Goal: Find specific page/section: Find specific page/section

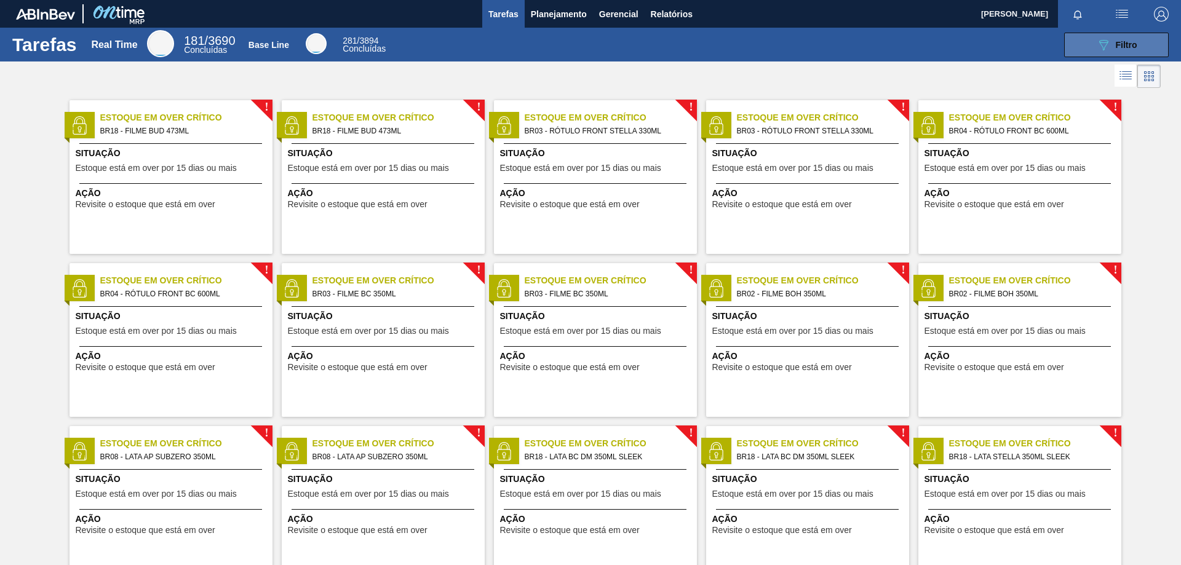
click at [1089, 41] on button "089F7B8B-B2A5-4AFE-B5C0-19BA573D28AC Filtro" at bounding box center [1116, 45] width 105 height 25
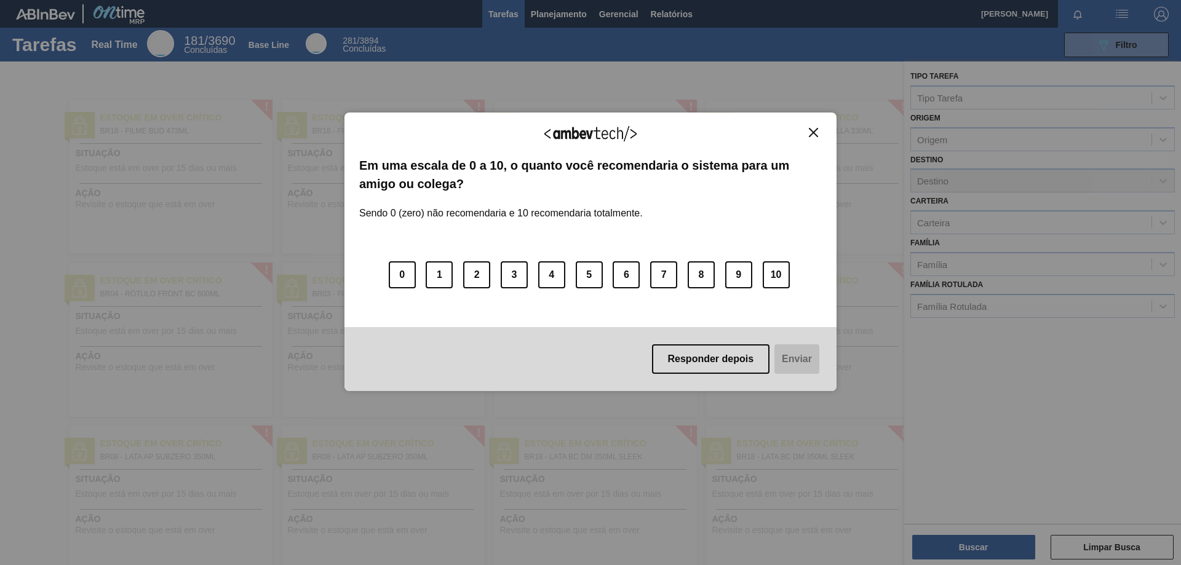
click at [824, 135] on div "Agradecemos seu feedback! Em uma escala de 0 a 10, o quanto você recomendaria o…" at bounding box center [590, 252] width 492 height 279
click at [811, 132] on img "Close" at bounding box center [813, 132] width 9 height 9
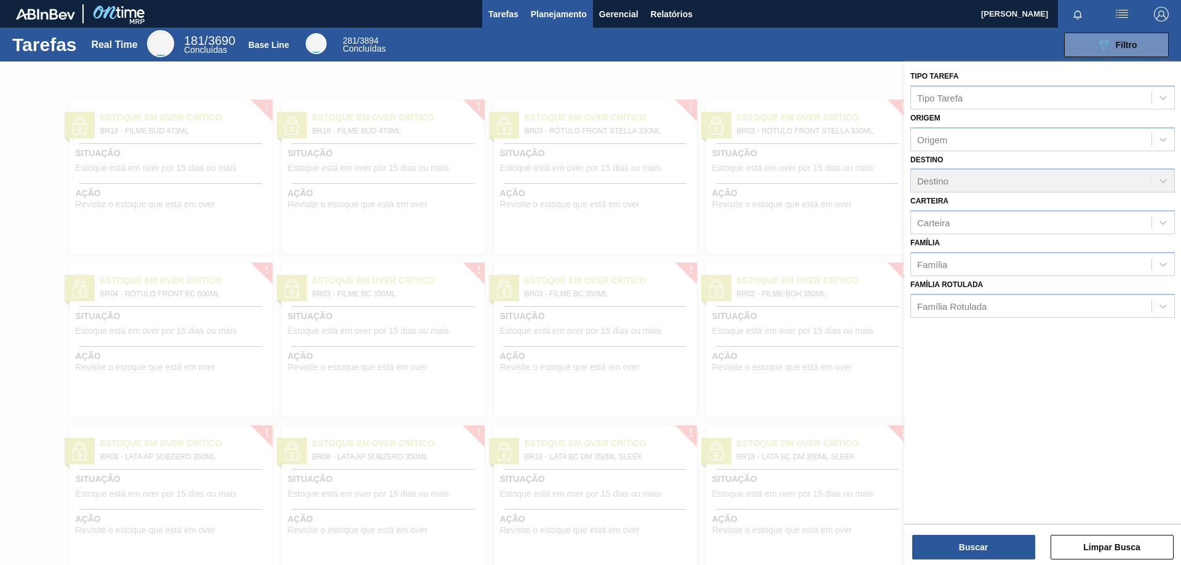
click at [542, 12] on span "Planejamento" at bounding box center [559, 14] width 56 height 15
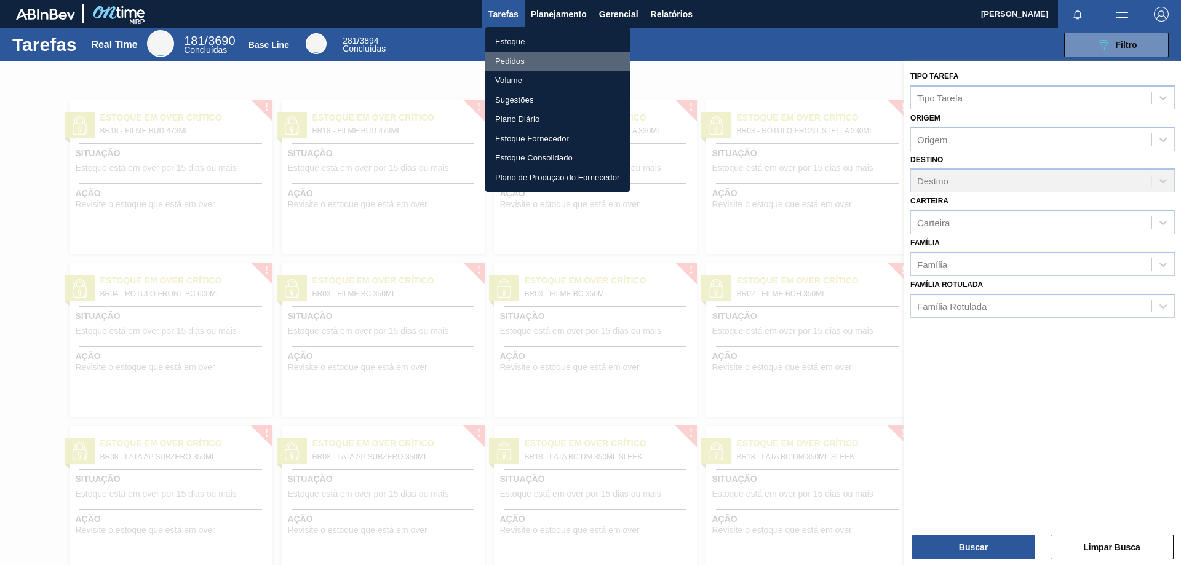
click at [530, 60] on li "Pedidos" at bounding box center [557, 62] width 145 height 20
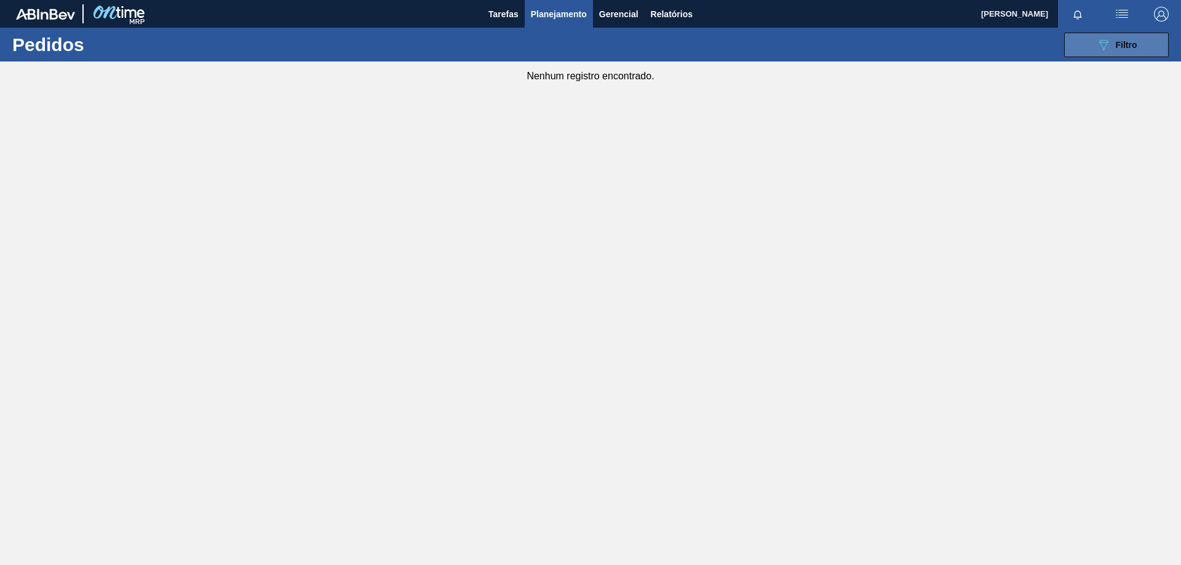
click at [1116, 42] on span "Filtro" at bounding box center [1127, 45] width 22 height 10
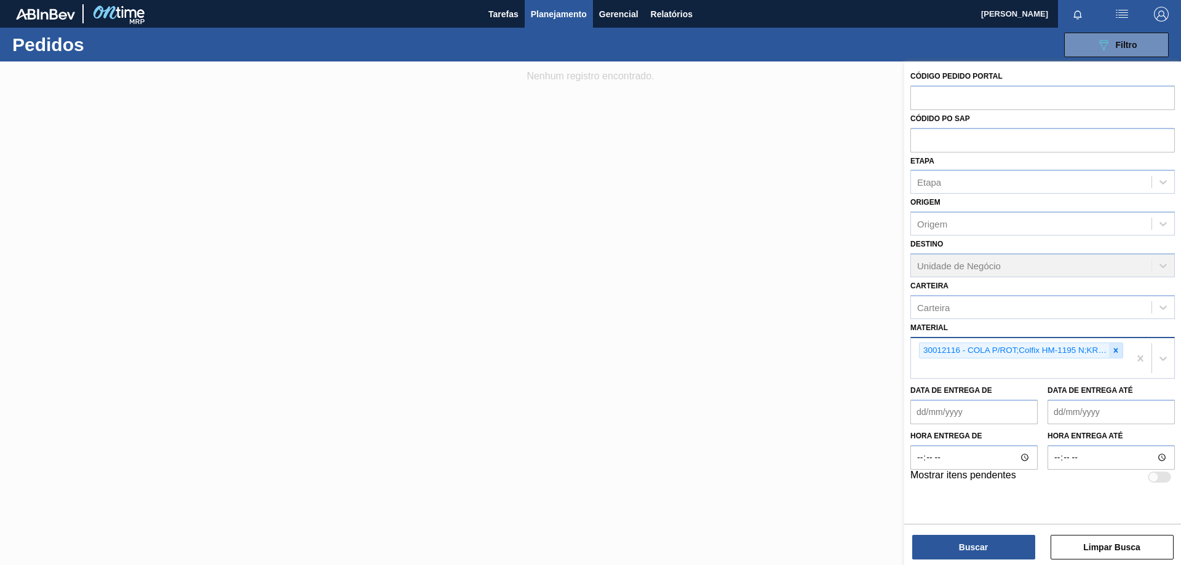
click at [1115, 349] on icon at bounding box center [1116, 350] width 4 height 4
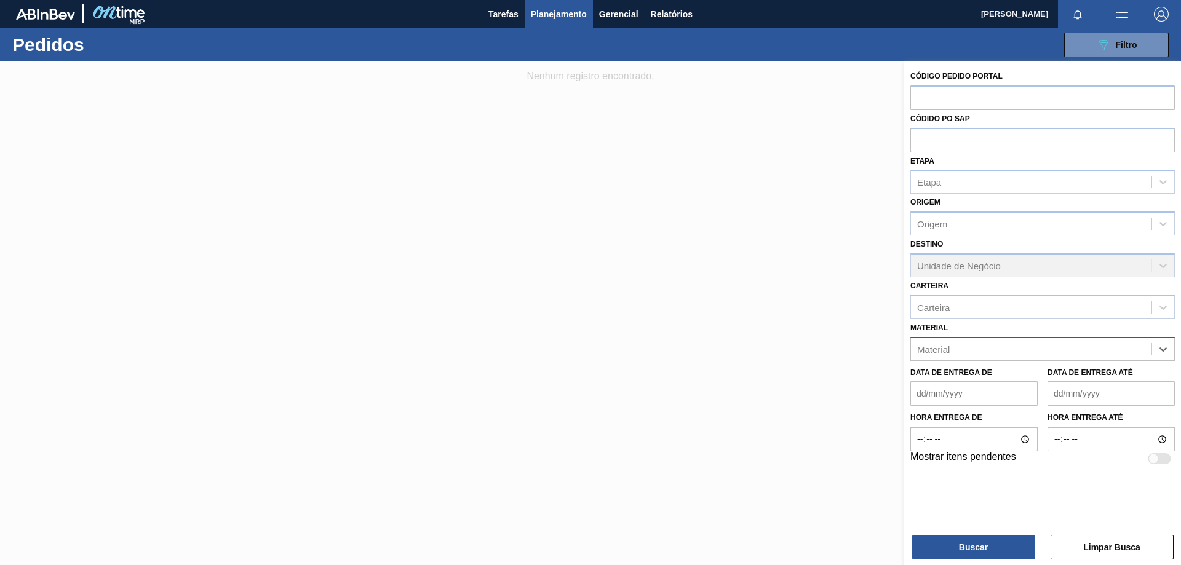
paste input "30030650"
type input "30030650"
click at [1010, 383] on div "30030650 - TAMPA PLAST PEPSI ZERO NIV24" at bounding box center [1042, 379] width 264 height 23
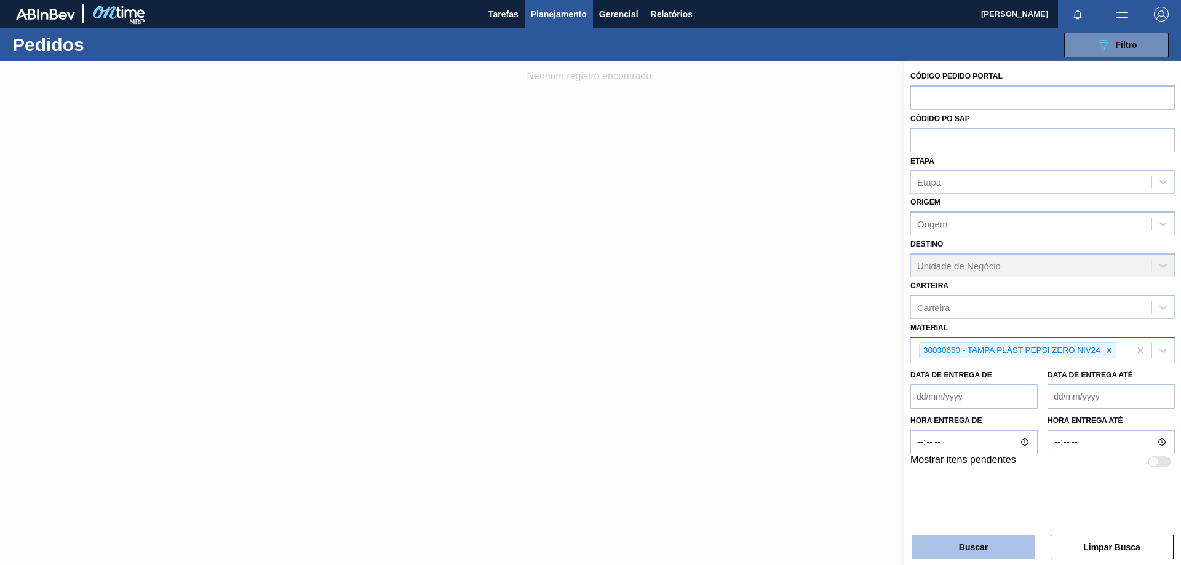
click at [1000, 550] on button "Buscar" at bounding box center [973, 547] width 123 height 25
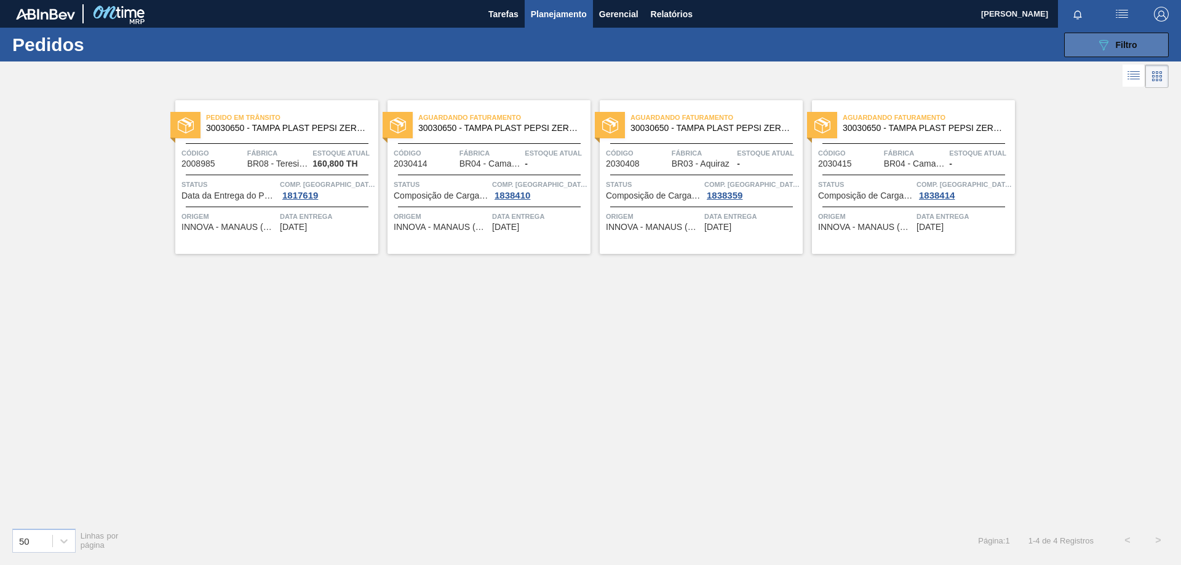
click at [1123, 44] on span "Filtro" at bounding box center [1127, 45] width 22 height 10
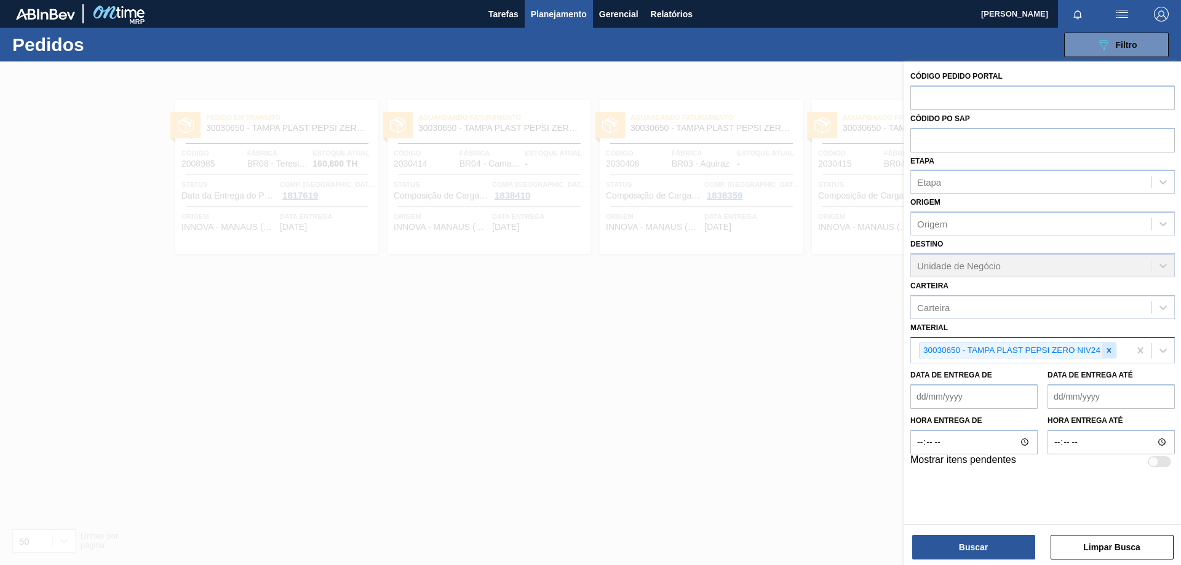
click at [1112, 351] on icon at bounding box center [1109, 350] width 9 height 9
paste input "30030650"
type input "30030650"
click at [971, 554] on button "Buscar" at bounding box center [973, 547] width 123 height 25
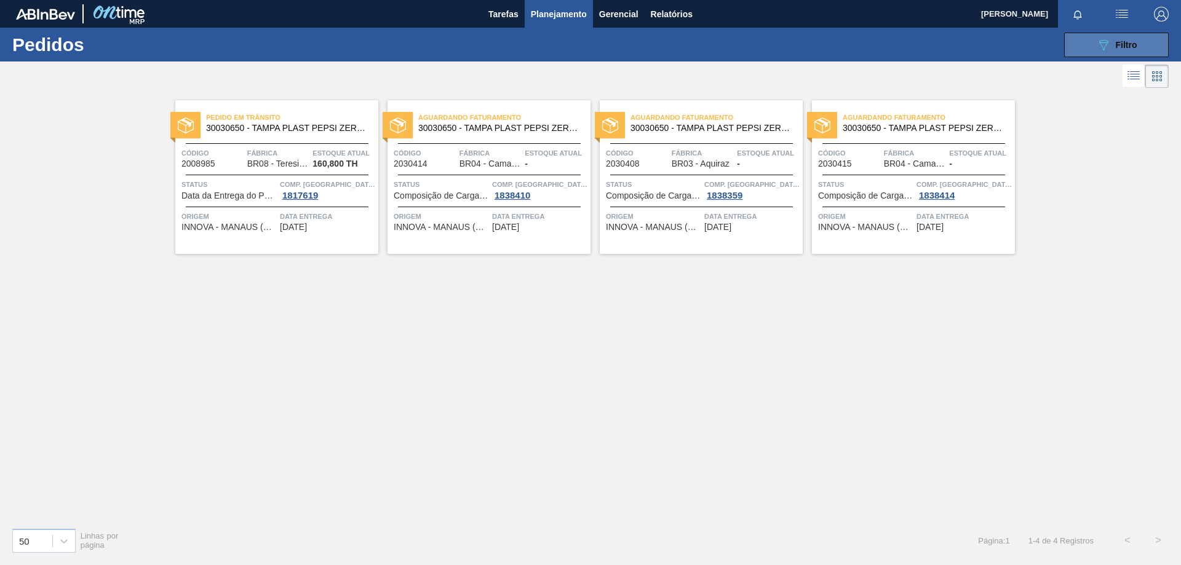
click at [1121, 46] on span "Filtro" at bounding box center [1127, 45] width 22 height 10
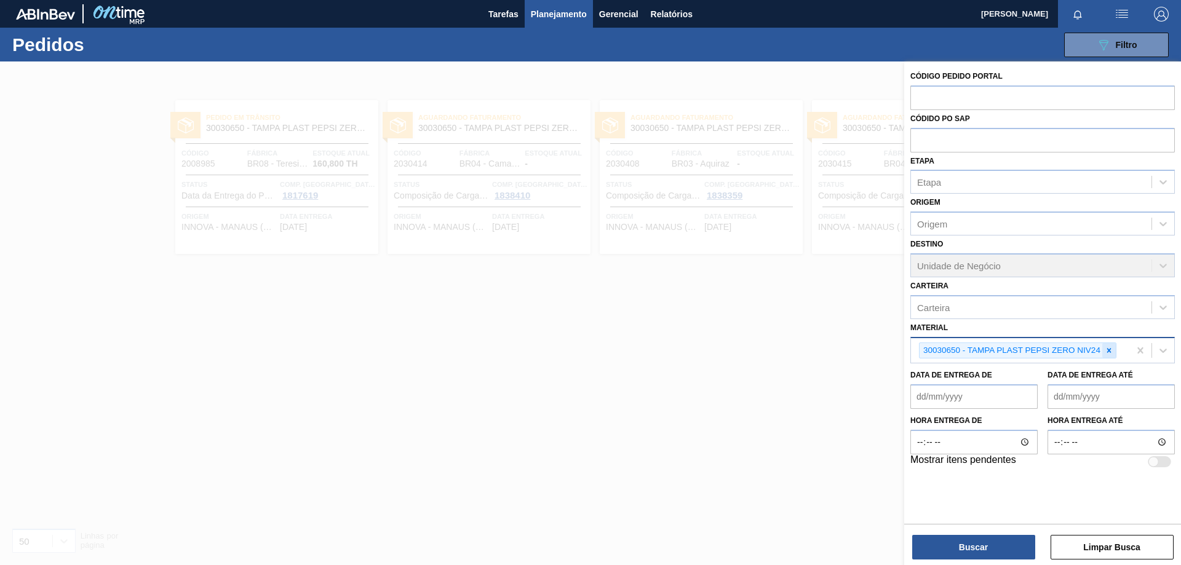
click at [1110, 349] on icon at bounding box center [1109, 350] width 9 height 9
paste input "30030653"
type input "30030653"
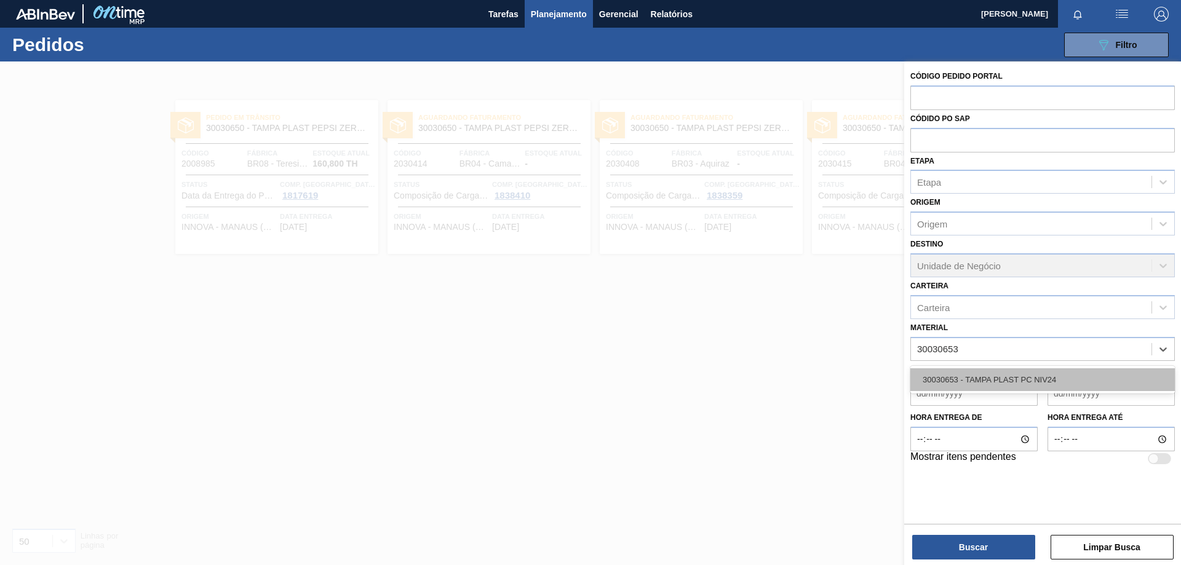
click at [1040, 376] on div "30030653 - TAMPA PLAST PC NIV24" at bounding box center [1042, 379] width 264 height 23
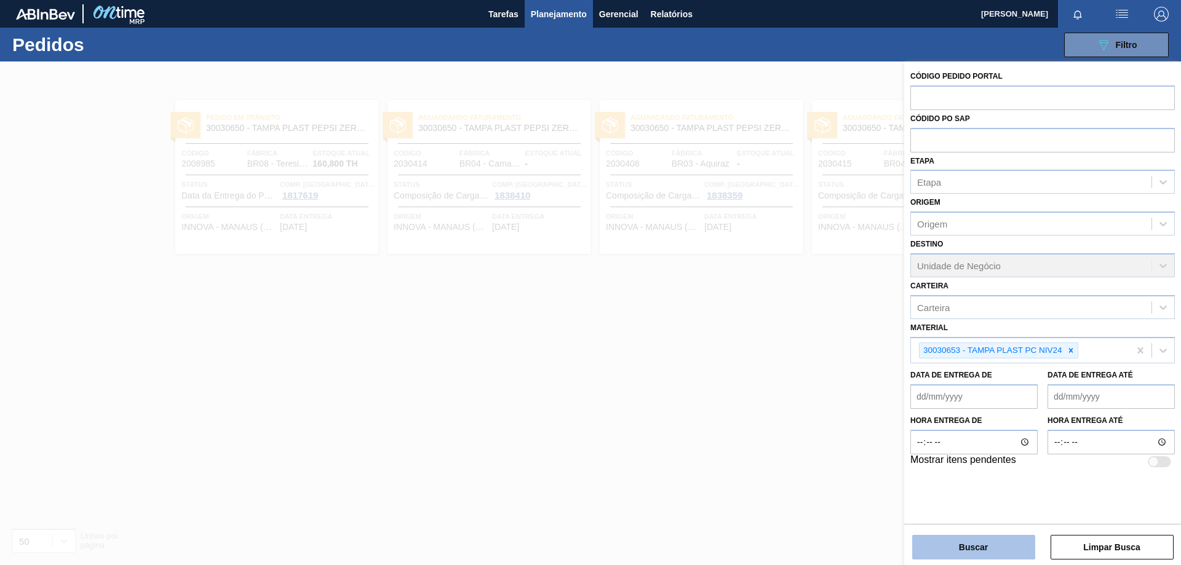
click at [950, 551] on button "Buscar" at bounding box center [973, 547] width 123 height 25
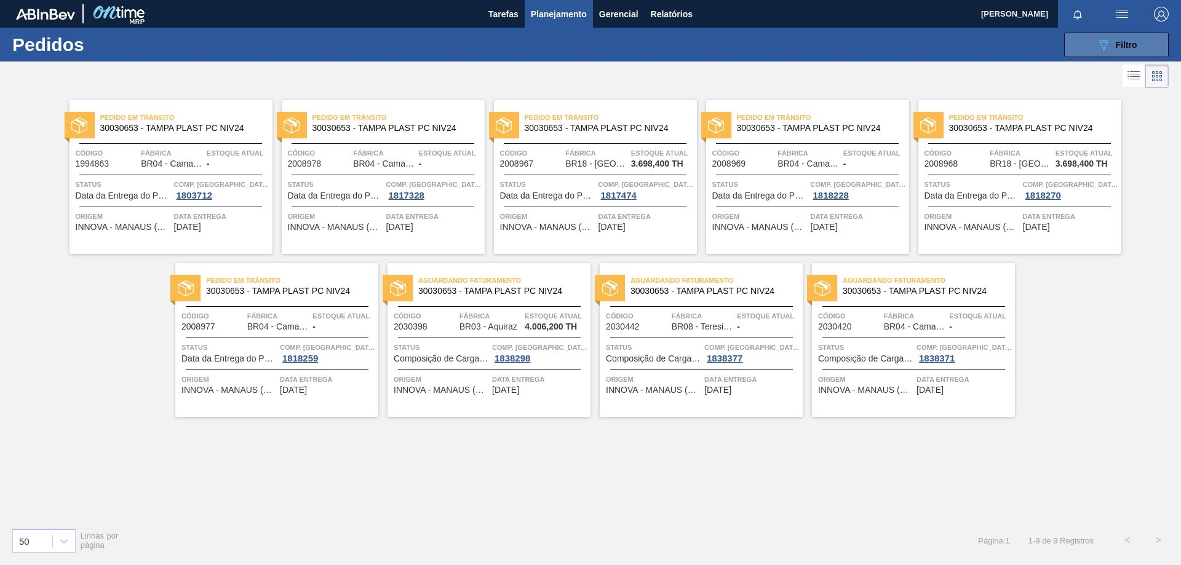
click at [1115, 52] on div "089F7B8B-B2A5-4AFE-B5C0-19BA573D28AC Filtro" at bounding box center [1116, 45] width 41 height 15
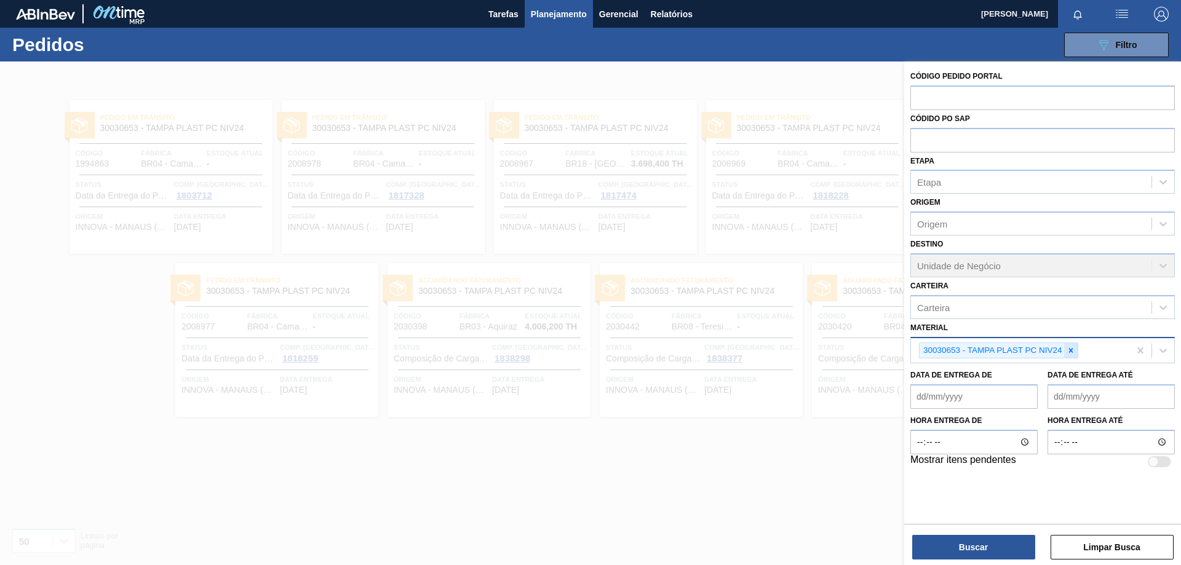
click at [1070, 349] on icon at bounding box center [1070, 350] width 4 height 4
paste input "30030650"
type input "30030650"
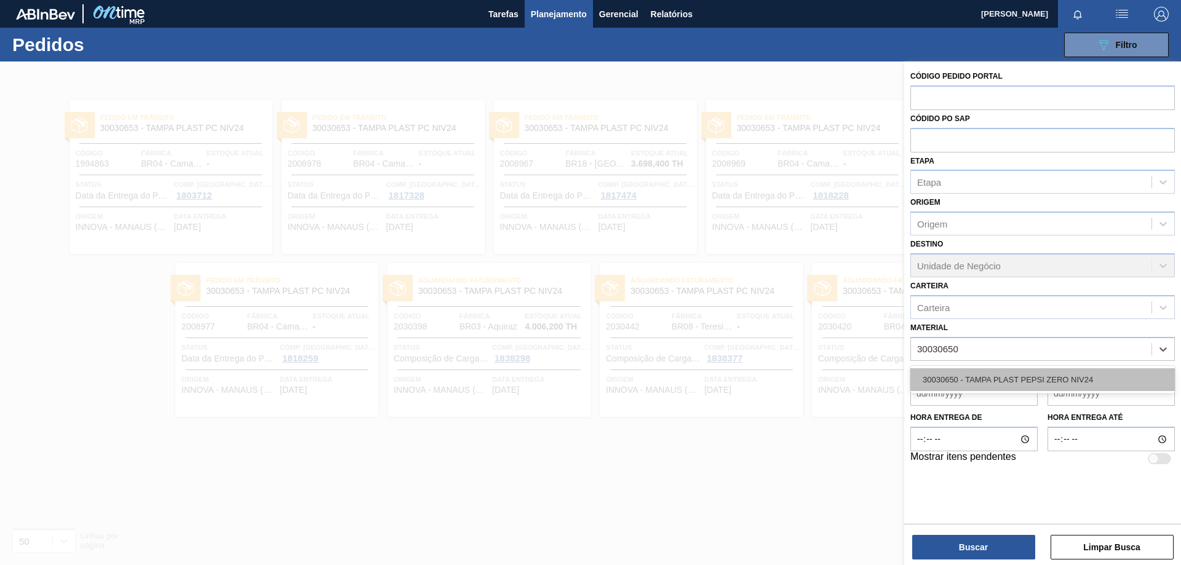
click at [1027, 380] on div "30030650 - TAMPA PLAST PEPSI ZERO NIV24" at bounding box center [1042, 379] width 264 height 23
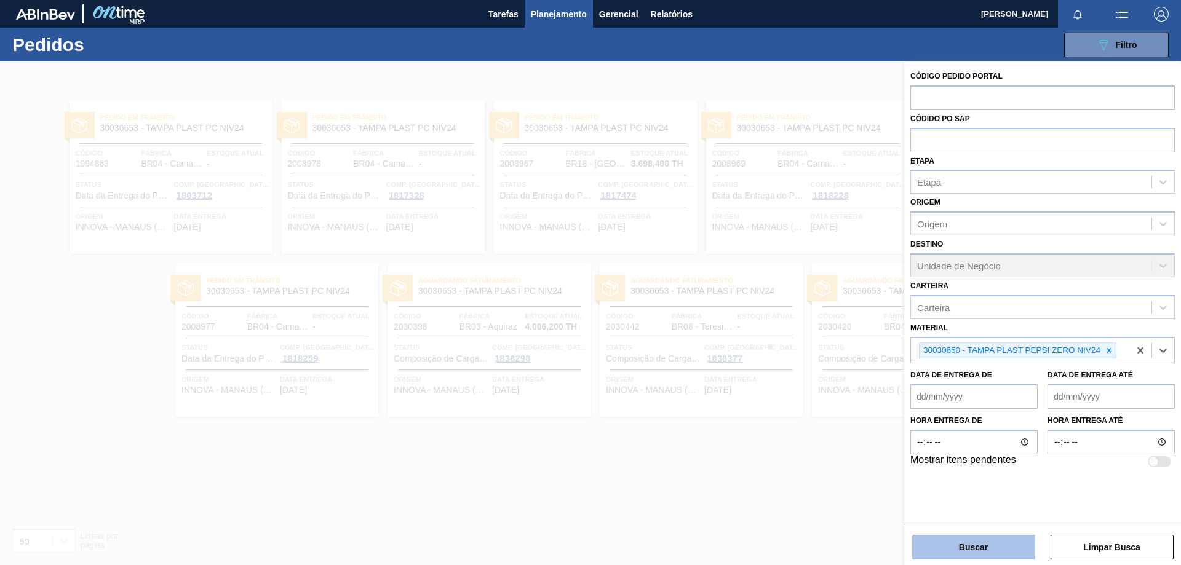
click at [990, 545] on button "Buscar" at bounding box center [973, 547] width 123 height 25
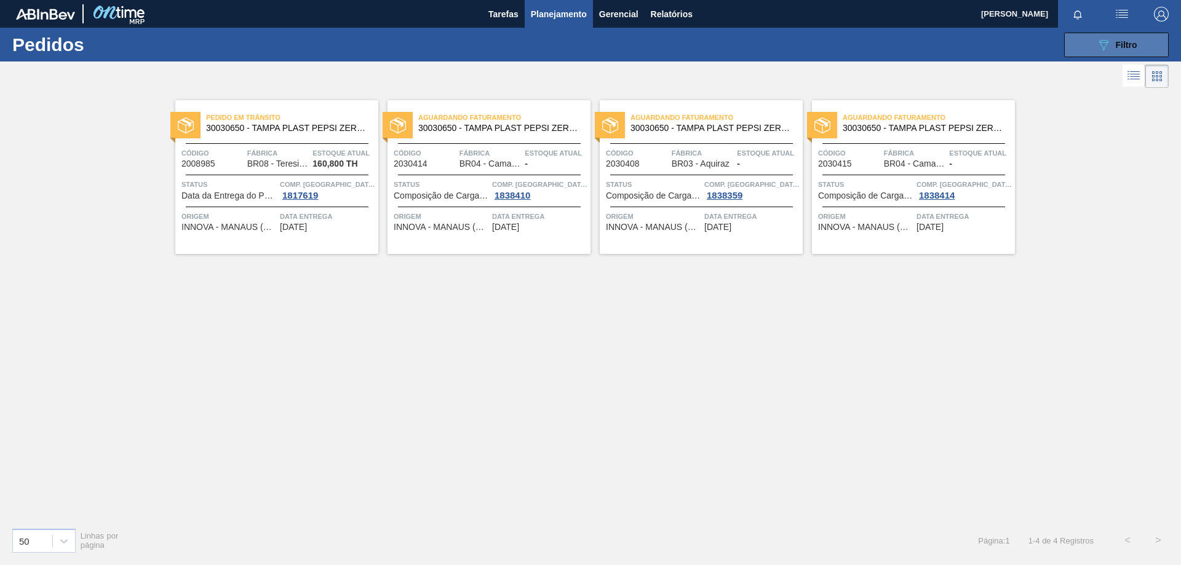
click at [1100, 47] on icon "089F7B8B-B2A5-4AFE-B5C0-19BA573D28AC" at bounding box center [1103, 45] width 15 height 15
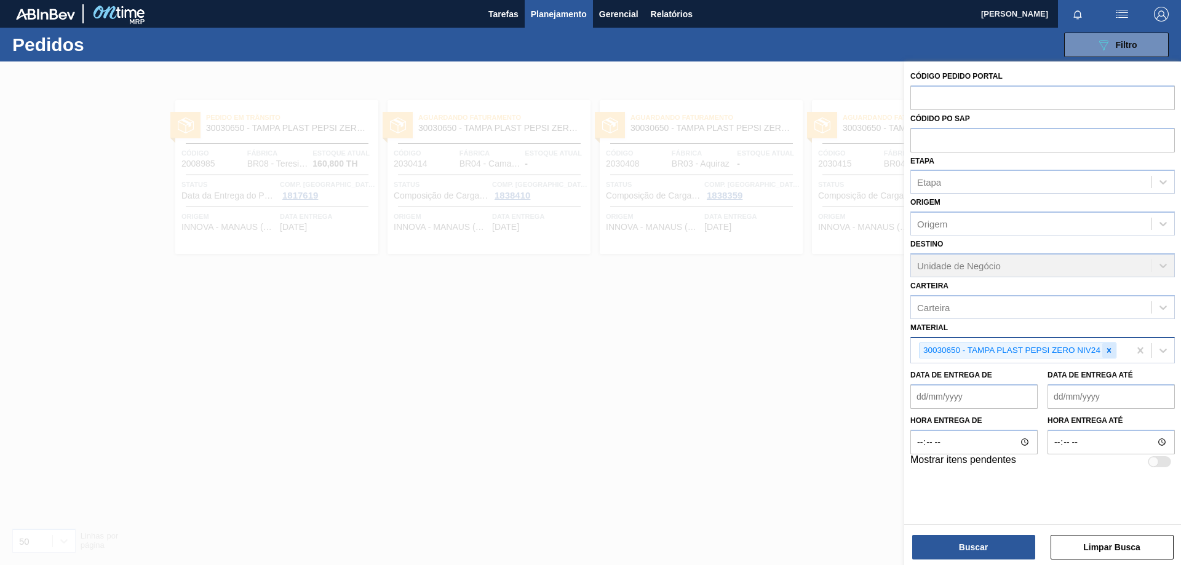
click at [1113, 351] on icon at bounding box center [1109, 350] width 9 height 9
click at [969, 353] on div "Material" at bounding box center [1031, 349] width 241 height 18
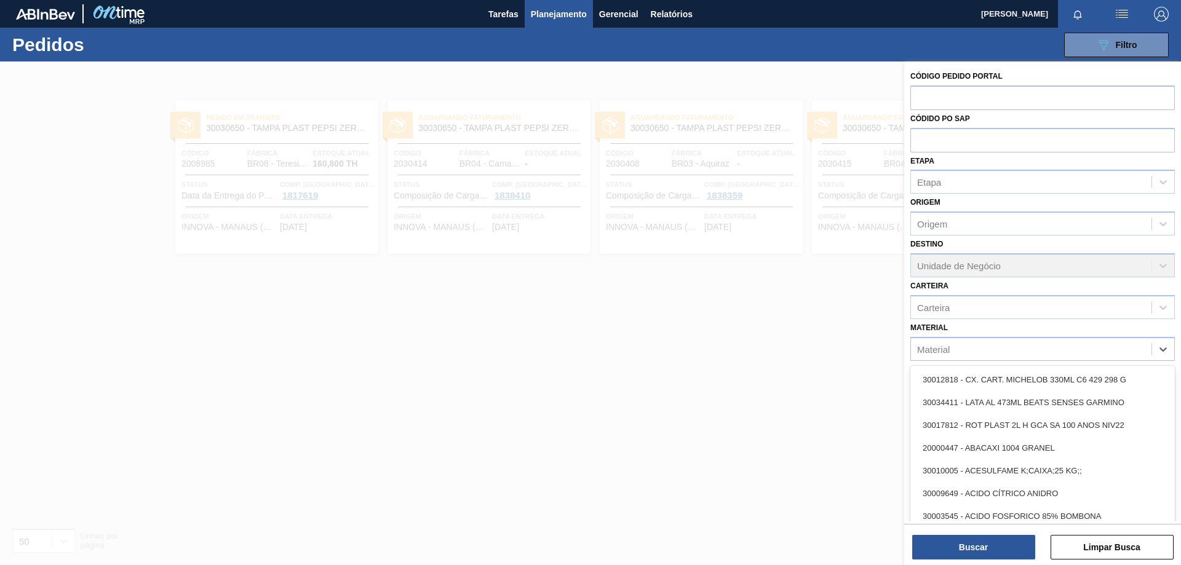
paste input "30030691"
type input "30030691"
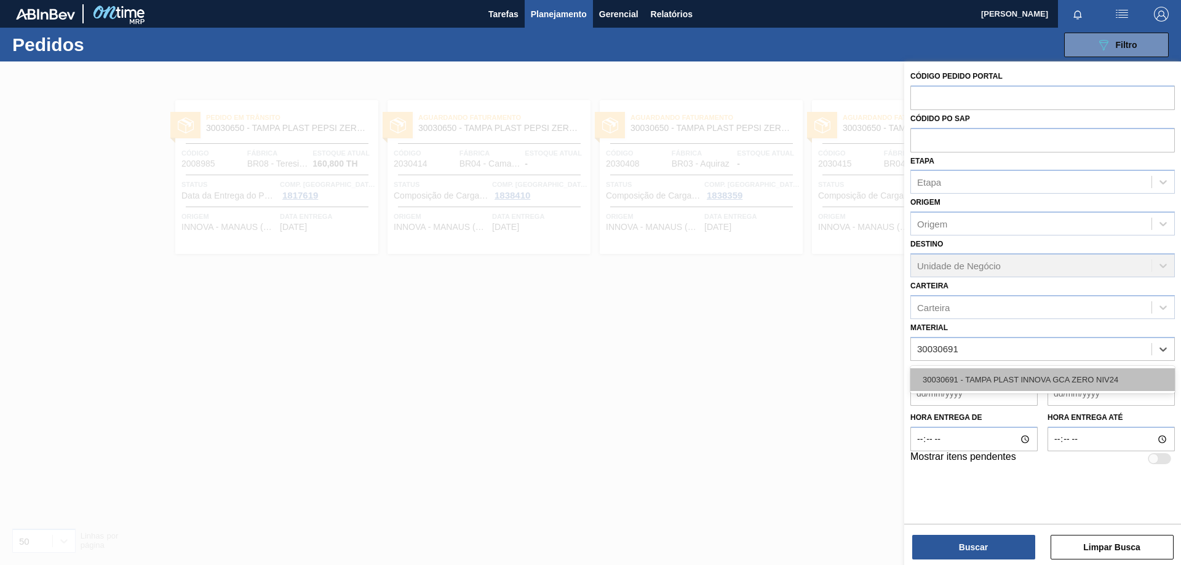
click at [1011, 384] on div "30030691 - TAMPA PLAST INNOVA GCA ZERO NIV24" at bounding box center [1042, 379] width 264 height 23
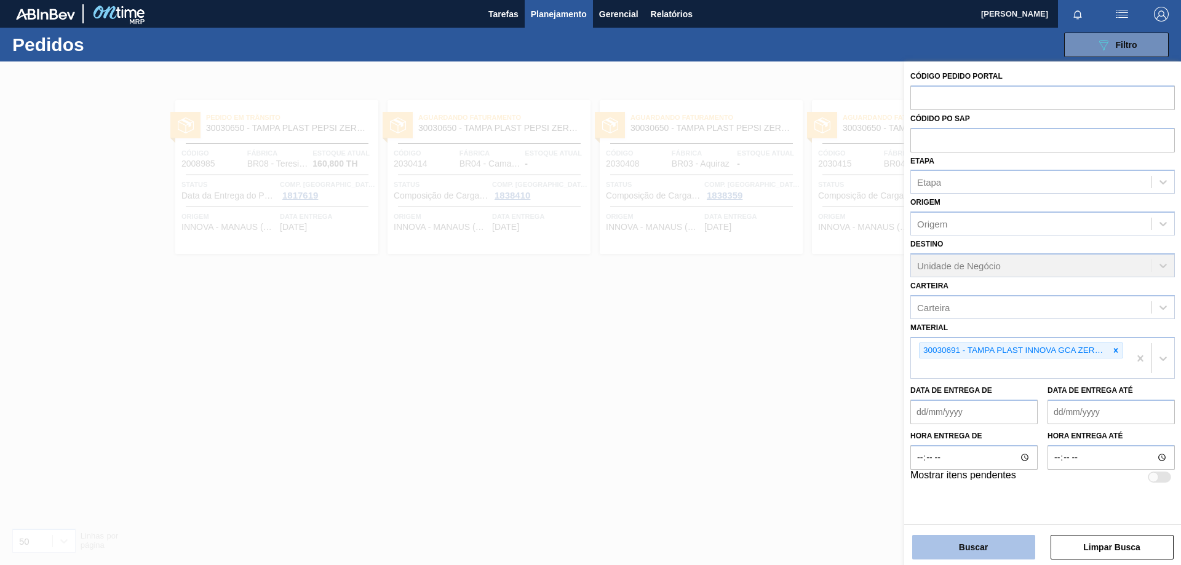
click at [979, 539] on button "Buscar" at bounding box center [973, 547] width 123 height 25
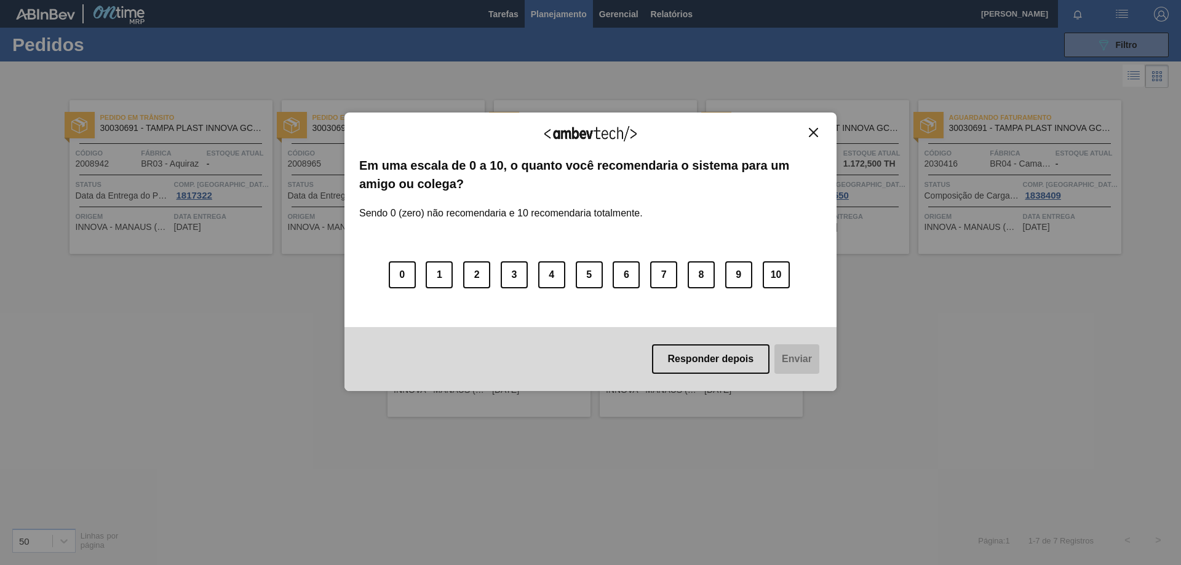
click at [818, 129] on button "Close" at bounding box center [813, 132] width 17 height 10
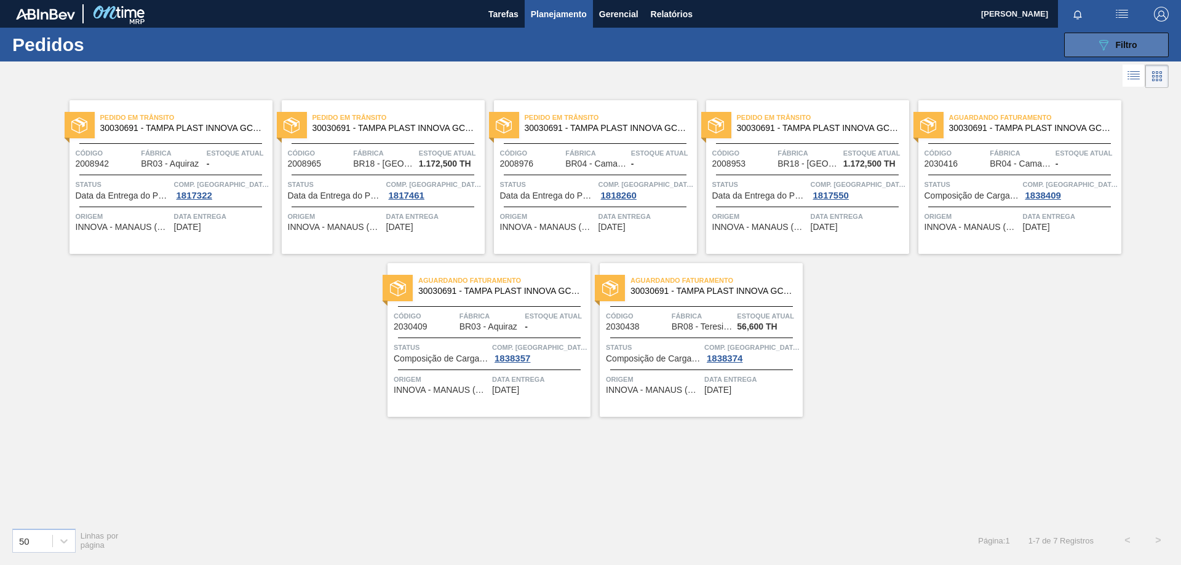
click at [1131, 42] on span "Filtro" at bounding box center [1127, 45] width 22 height 10
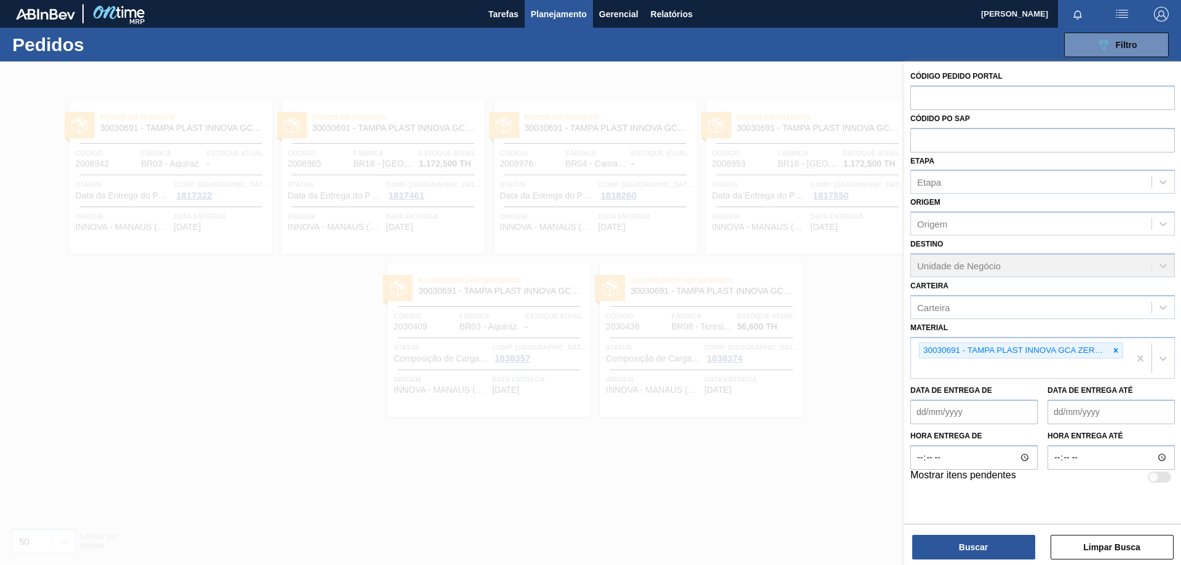
click at [660, 458] on div at bounding box center [590, 344] width 1181 height 565
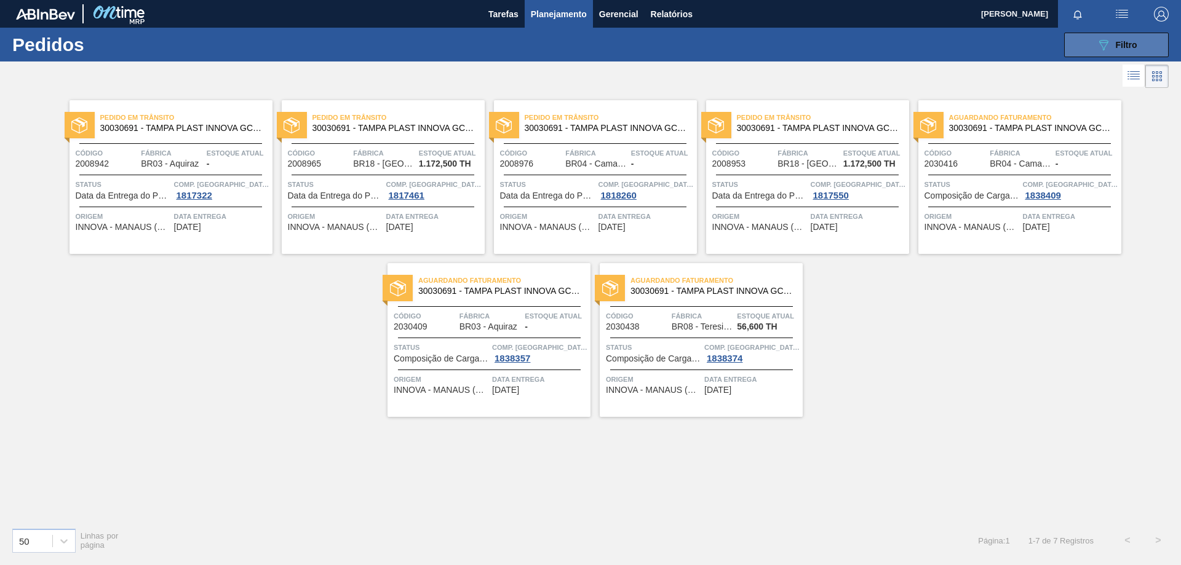
click at [1129, 45] on span "Filtro" at bounding box center [1127, 45] width 22 height 10
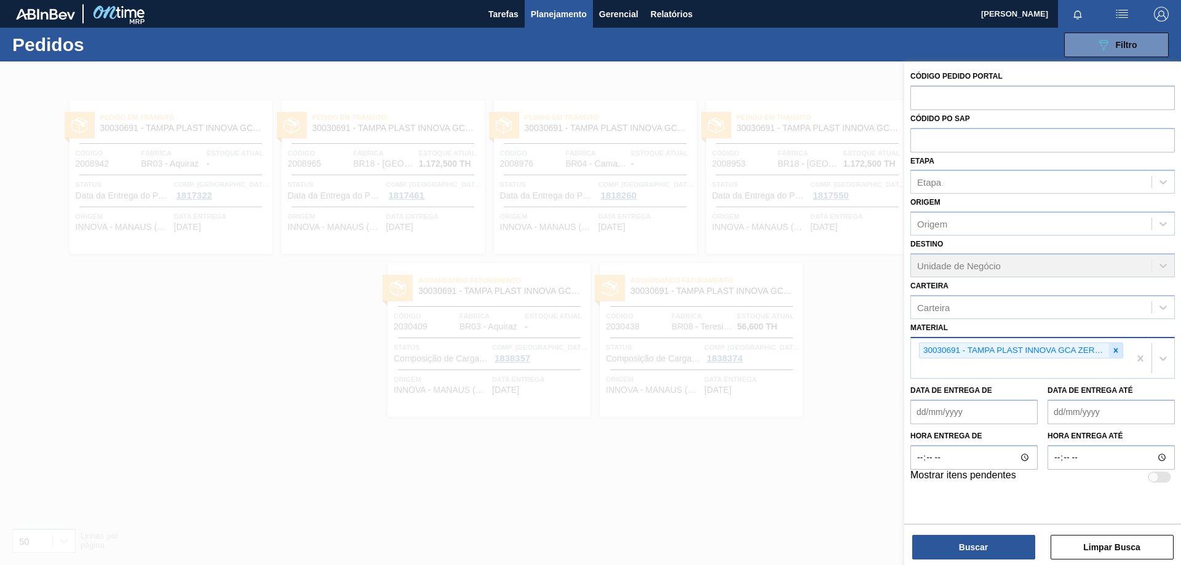
click at [1117, 351] on icon at bounding box center [1116, 350] width 9 height 9
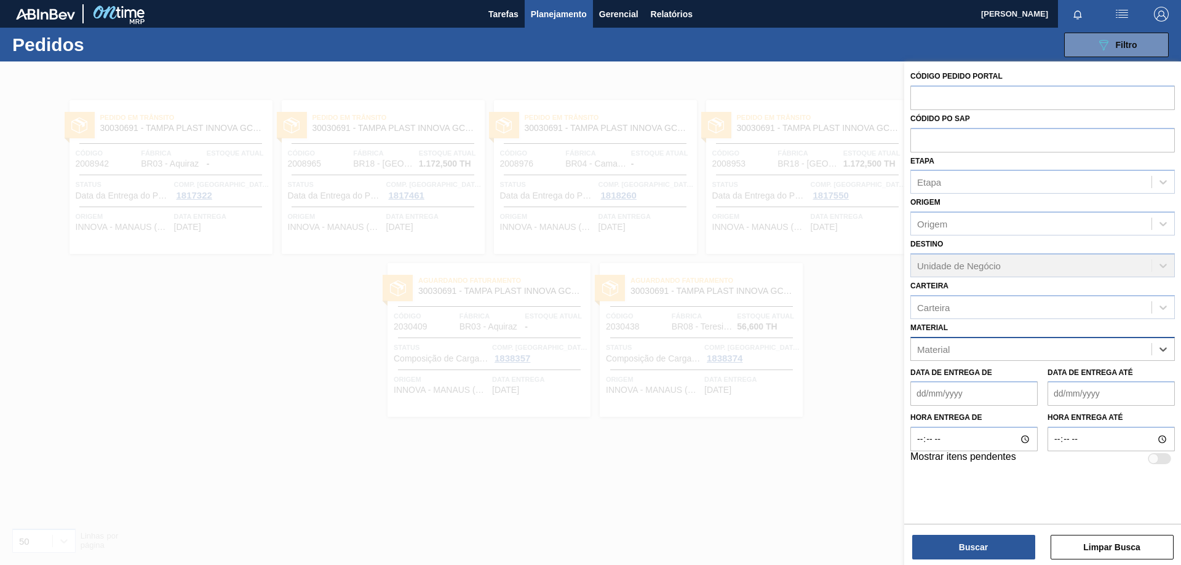
paste input "30003055"
type input "30003055"
click at [1033, 380] on div "30003055 - TAMPA PLAST SHORT GCA S/ LINER" at bounding box center [1042, 379] width 264 height 23
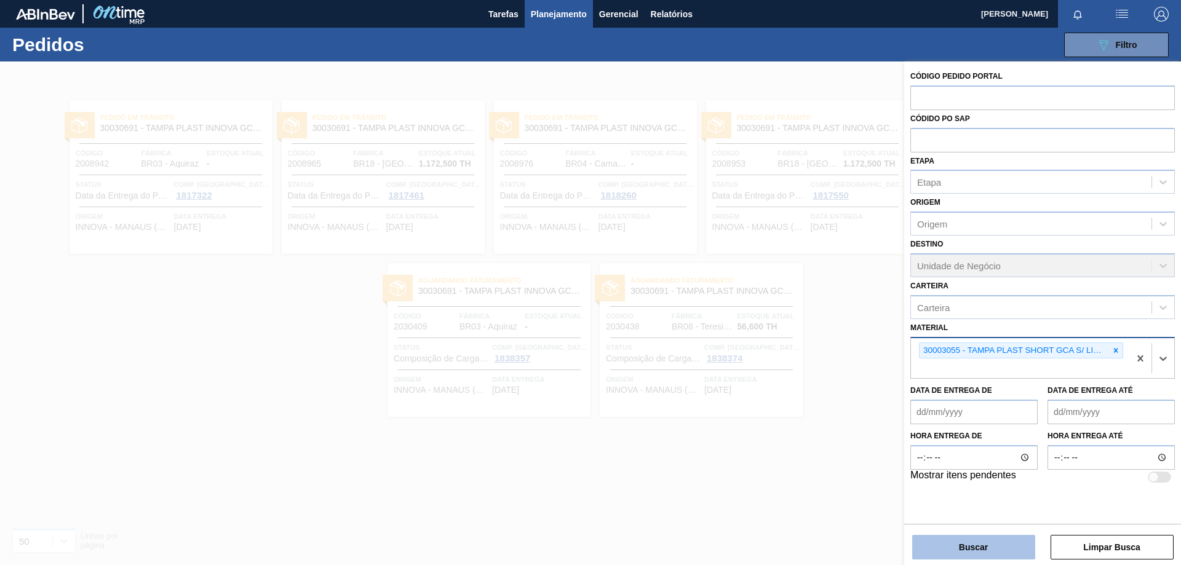
click at [1013, 551] on button "Buscar" at bounding box center [973, 547] width 123 height 25
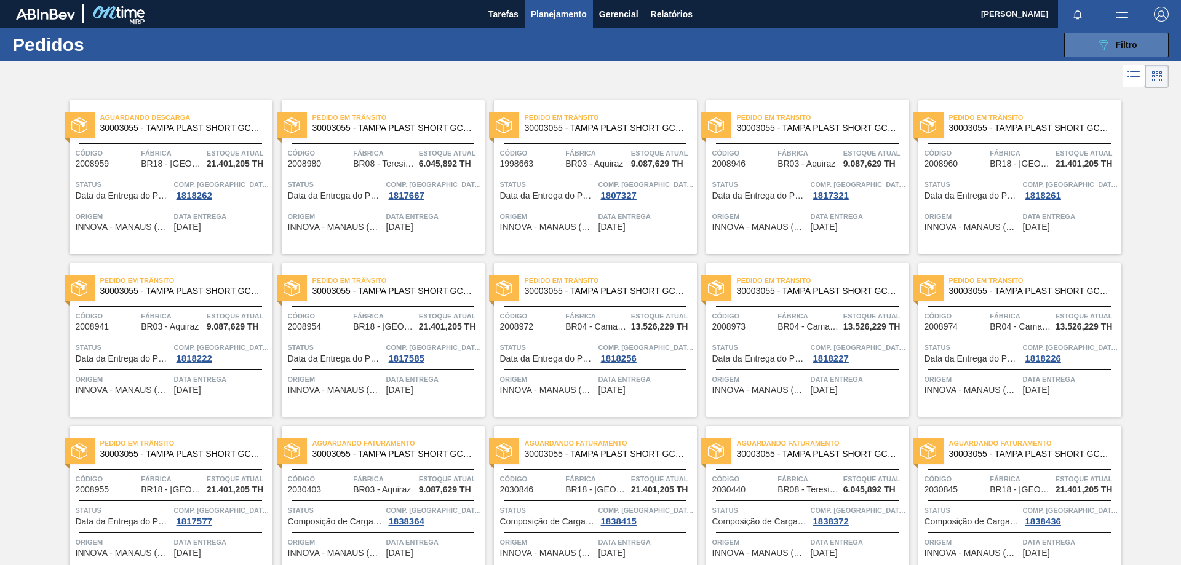
click at [1121, 43] on span "Filtro" at bounding box center [1127, 45] width 22 height 10
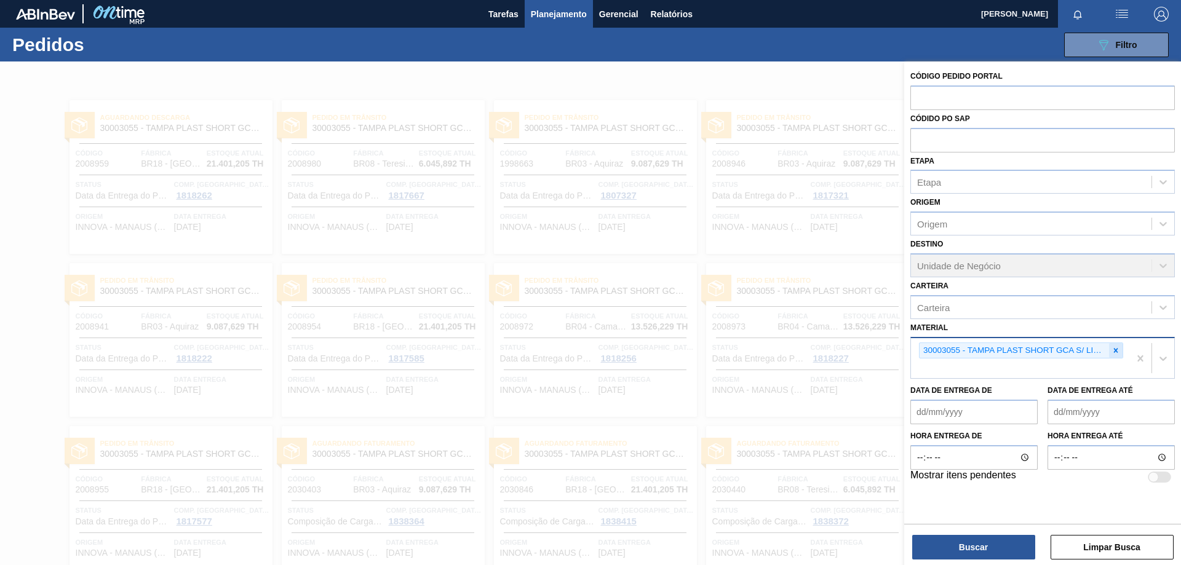
click at [1118, 351] on icon at bounding box center [1116, 350] width 9 height 9
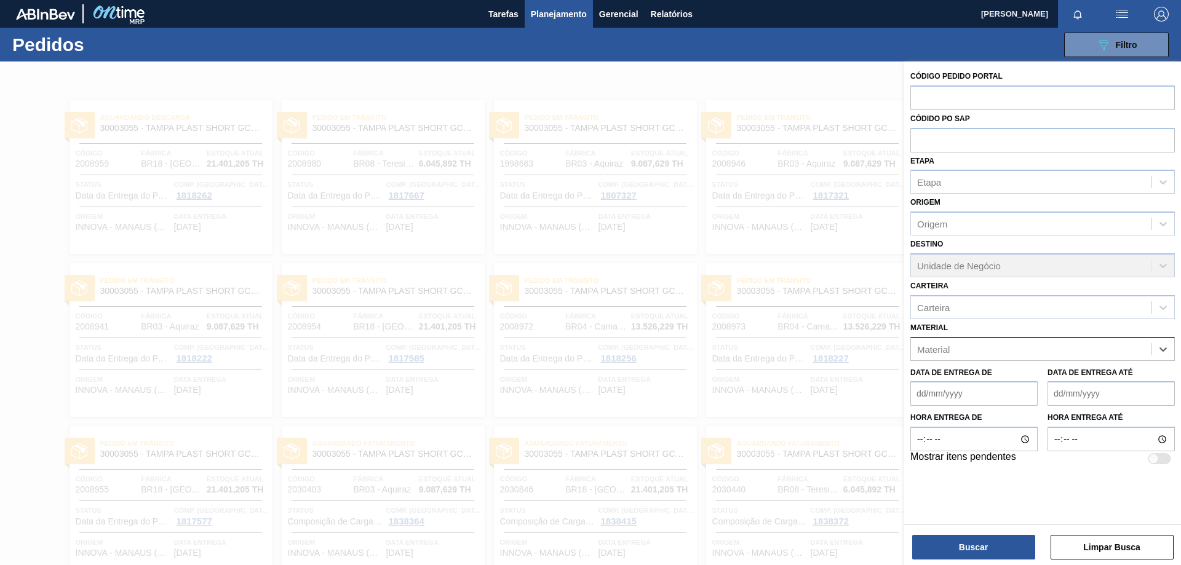
paste input "30002225"
type input "30002225"
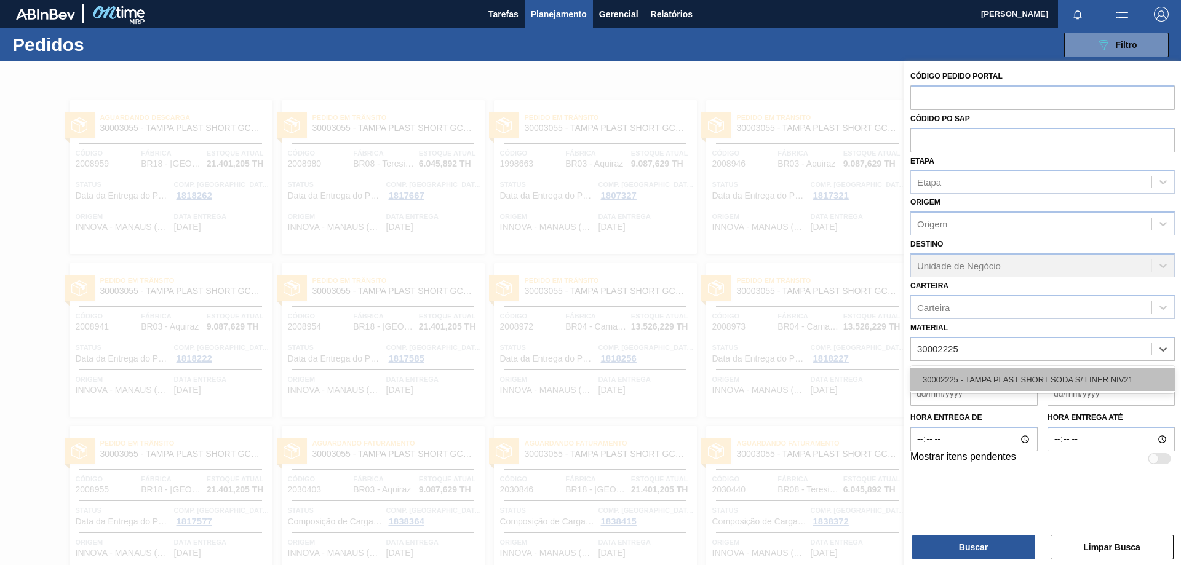
click at [994, 380] on div "30002225 - TAMPA PLAST SHORT SODA S/ LINER NIV21" at bounding box center [1042, 379] width 264 height 23
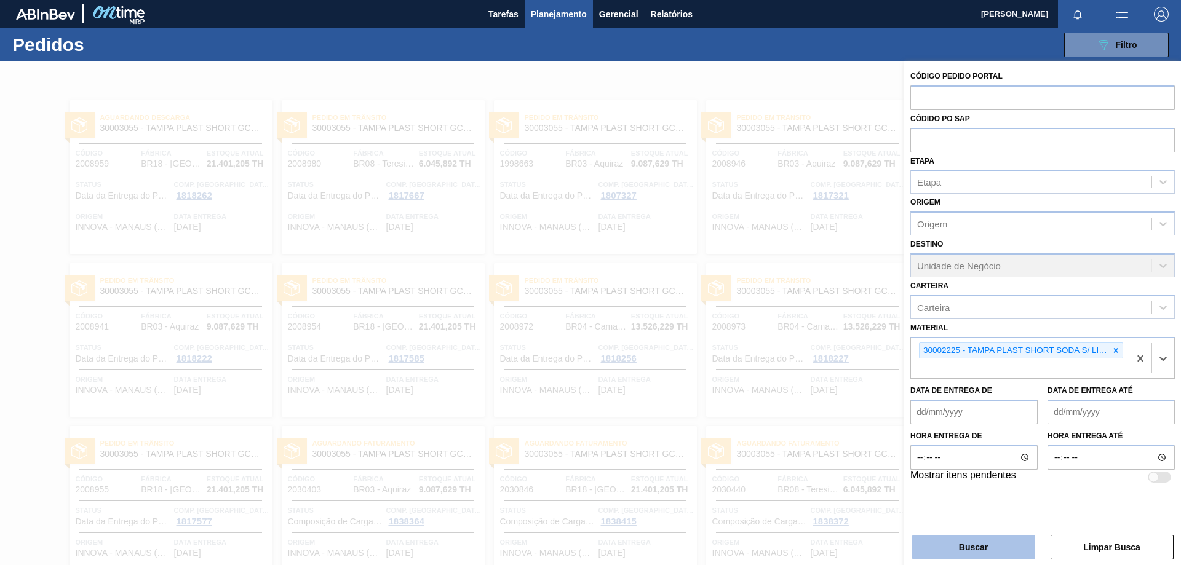
click at [994, 541] on button "Buscar" at bounding box center [973, 547] width 123 height 25
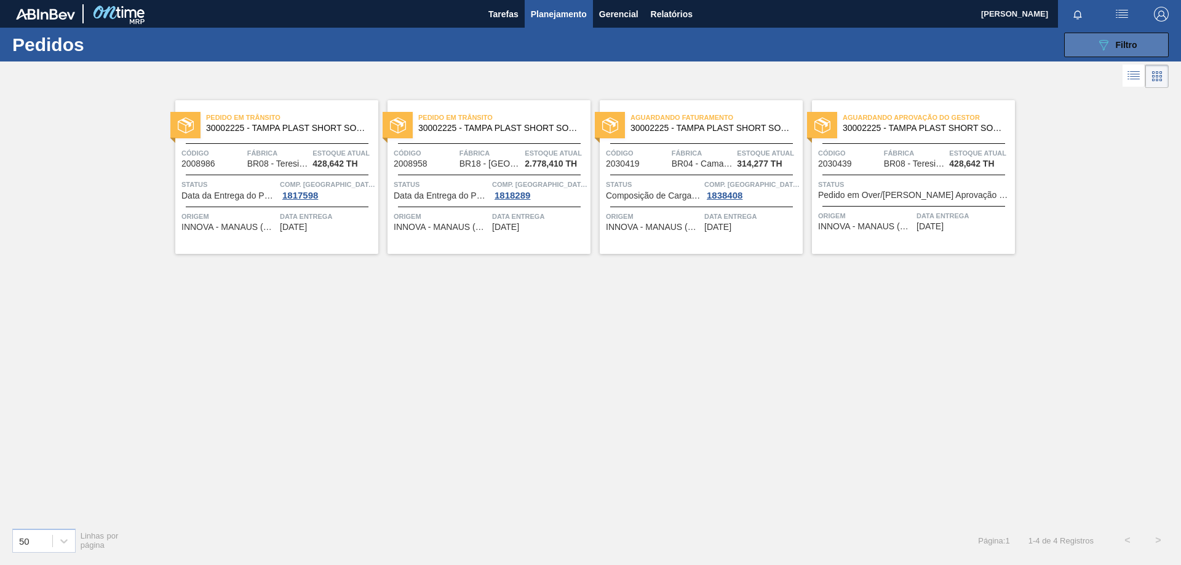
click at [1135, 36] on button "089F7B8B-B2A5-4AFE-B5C0-19BA573D28AC Filtro" at bounding box center [1116, 45] width 105 height 25
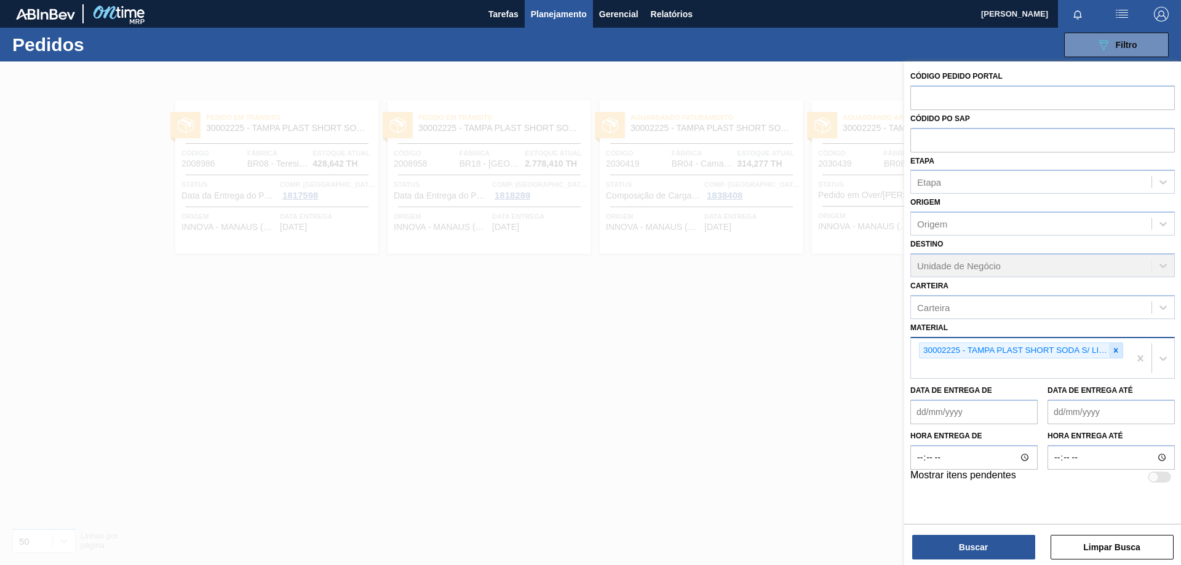
click at [1116, 348] on icon at bounding box center [1116, 350] width 9 height 9
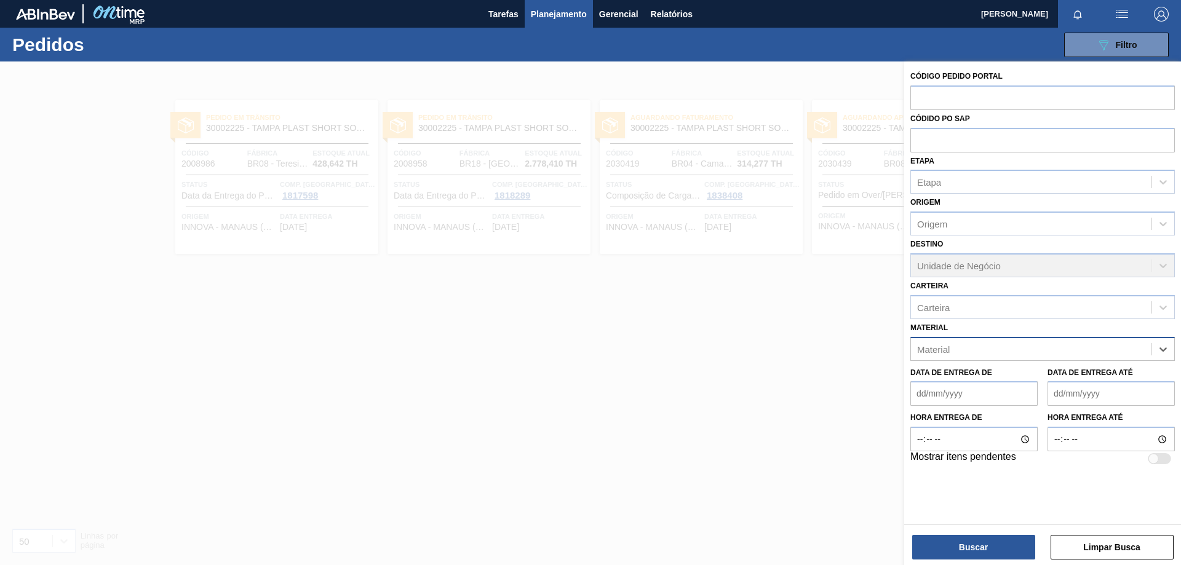
paste input "30030650"
type input "30030650"
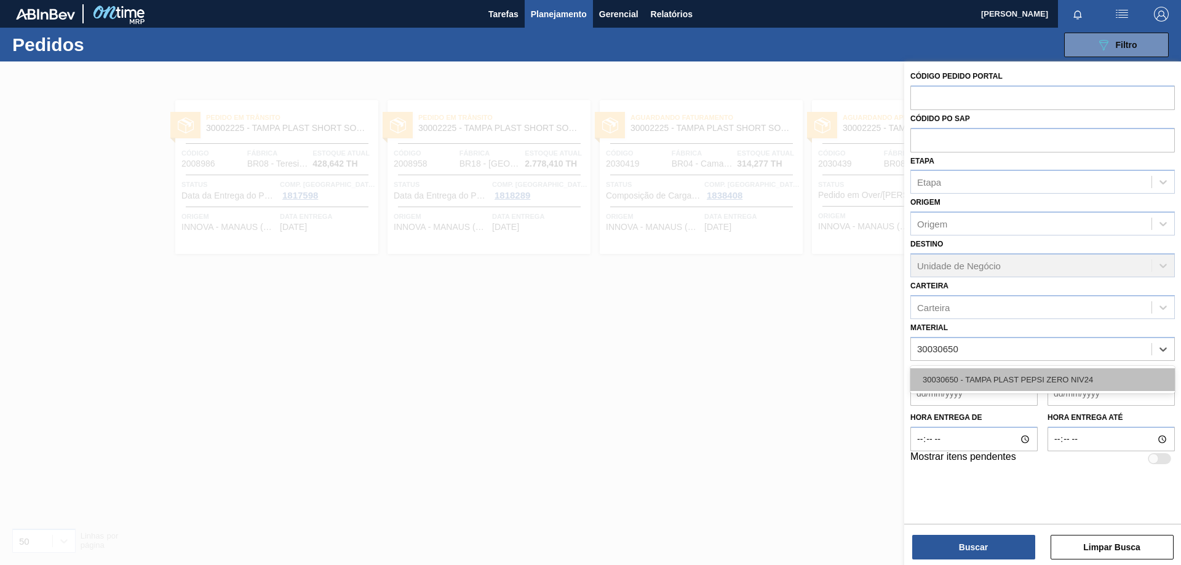
click at [1049, 386] on div "30030650 - TAMPA PLAST PEPSI ZERO NIV24" at bounding box center [1042, 379] width 264 height 23
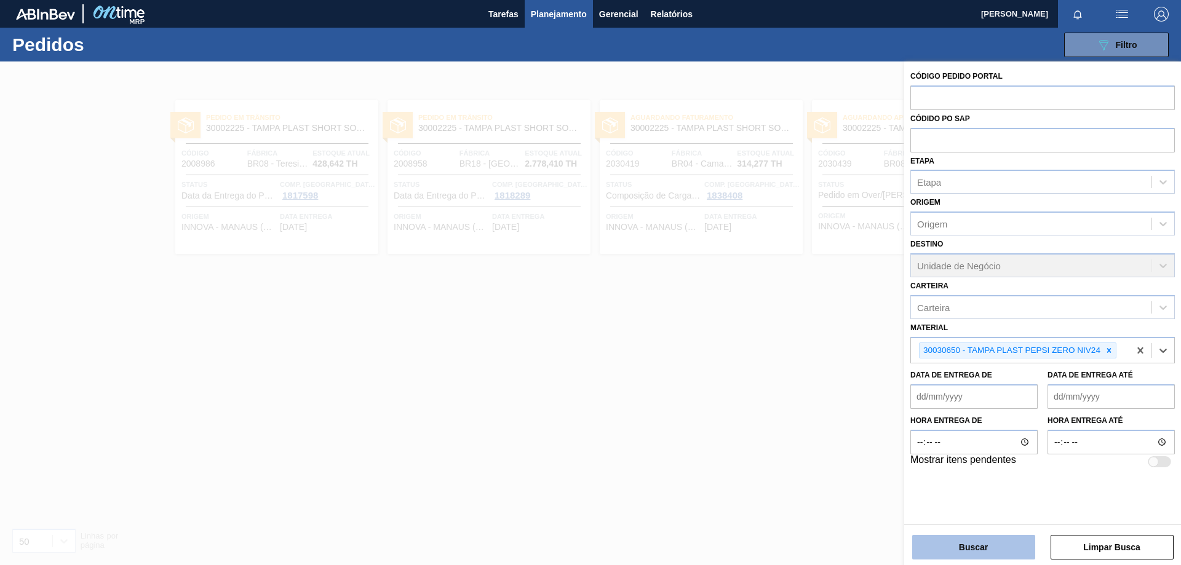
click at [993, 541] on button "Buscar" at bounding box center [973, 547] width 123 height 25
